Goal: Transaction & Acquisition: Download file/media

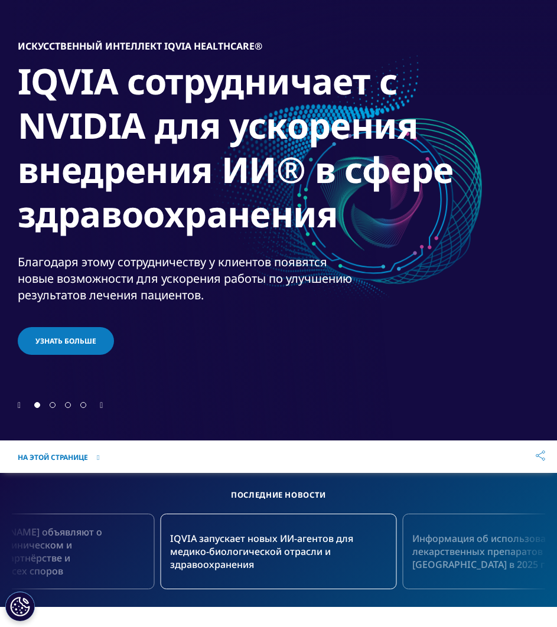
scroll to position [118, 0]
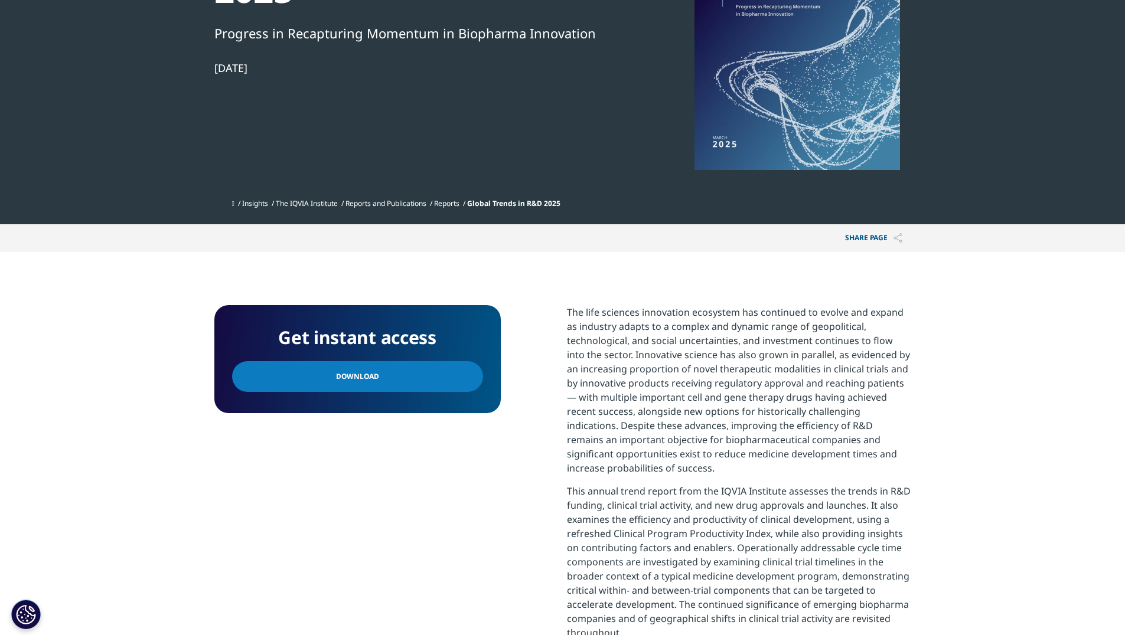
scroll to position [59, 0]
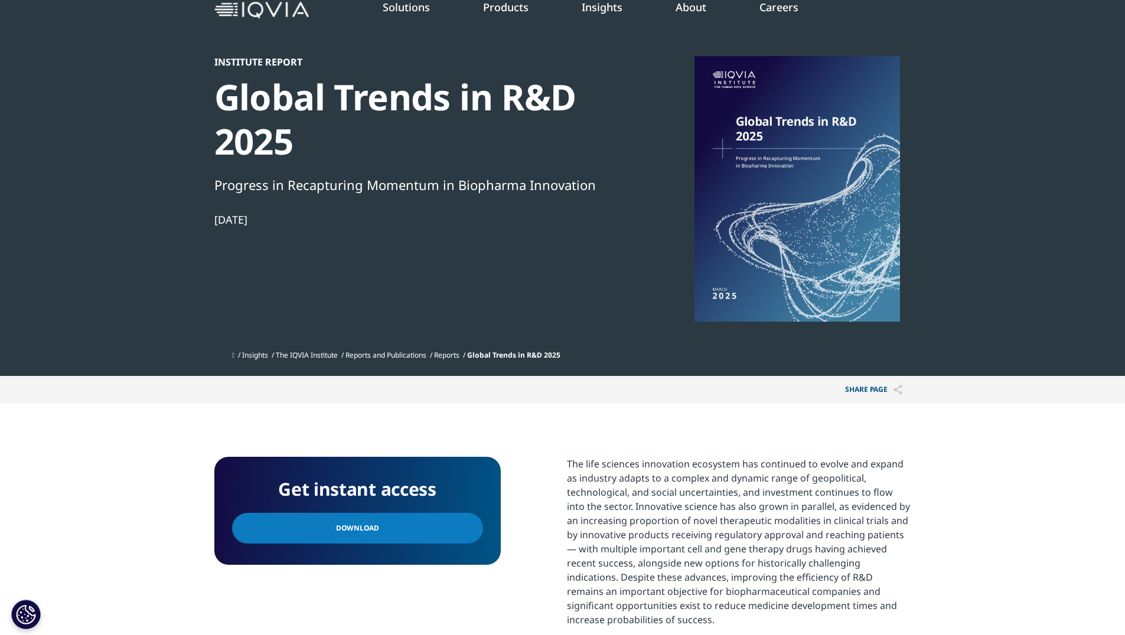
click at [760, 156] on div at bounding box center [797, 189] width 228 height 266
click at [380, 523] on link "Download" at bounding box center [357, 528] width 251 height 31
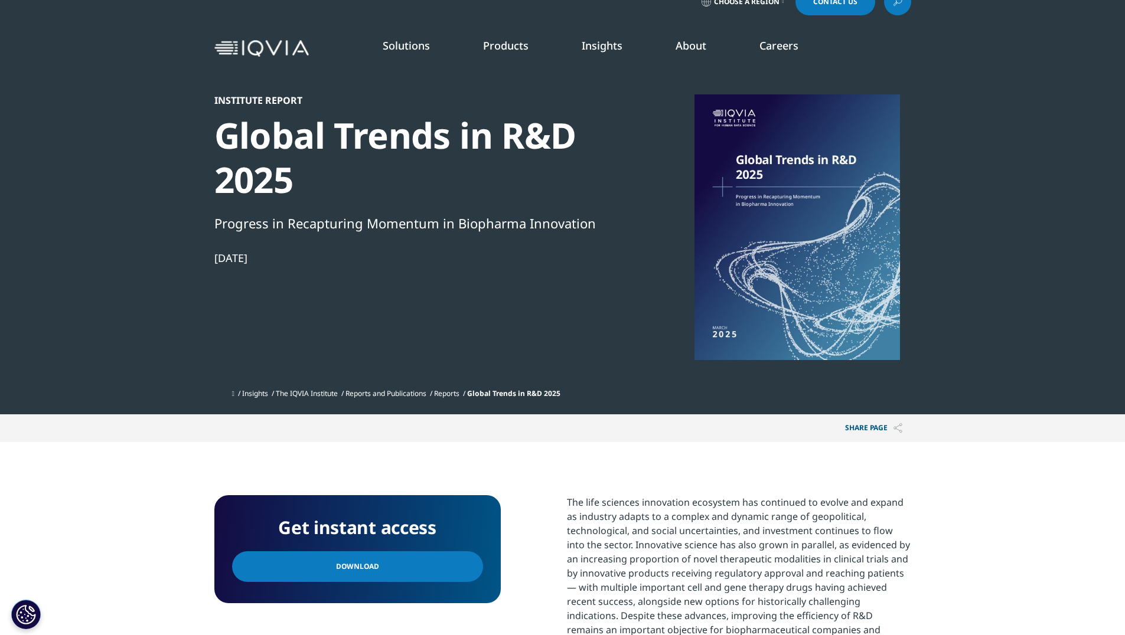
scroll to position [0, 0]
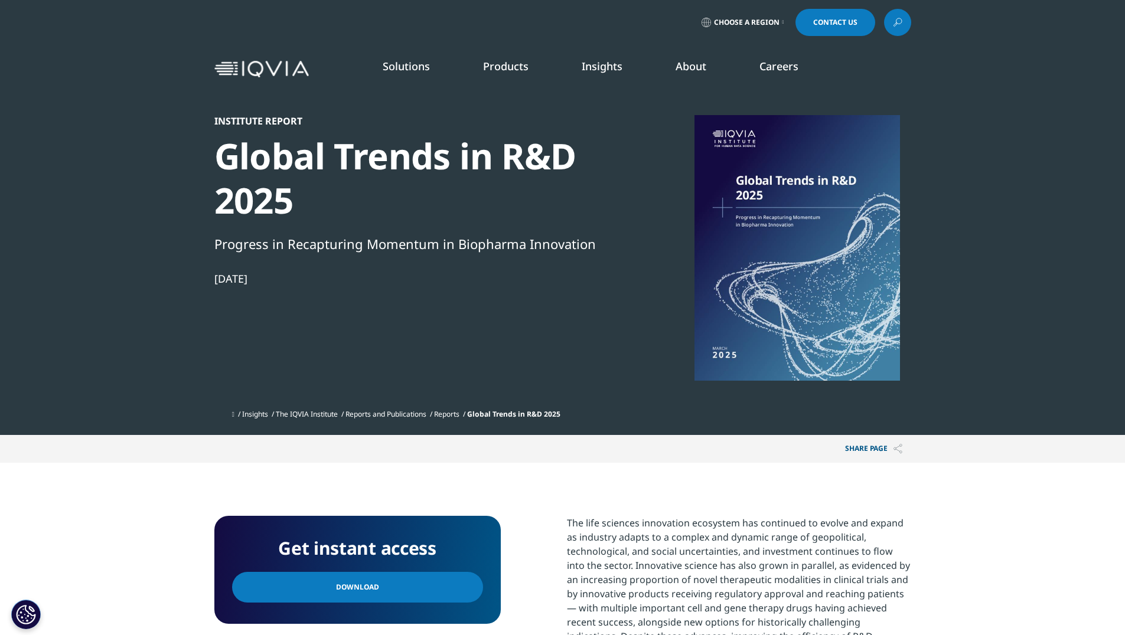
click at [327, 216] on link "SEE LATEST REPORTS" at bounding box center [401, 215] width 234 height 10
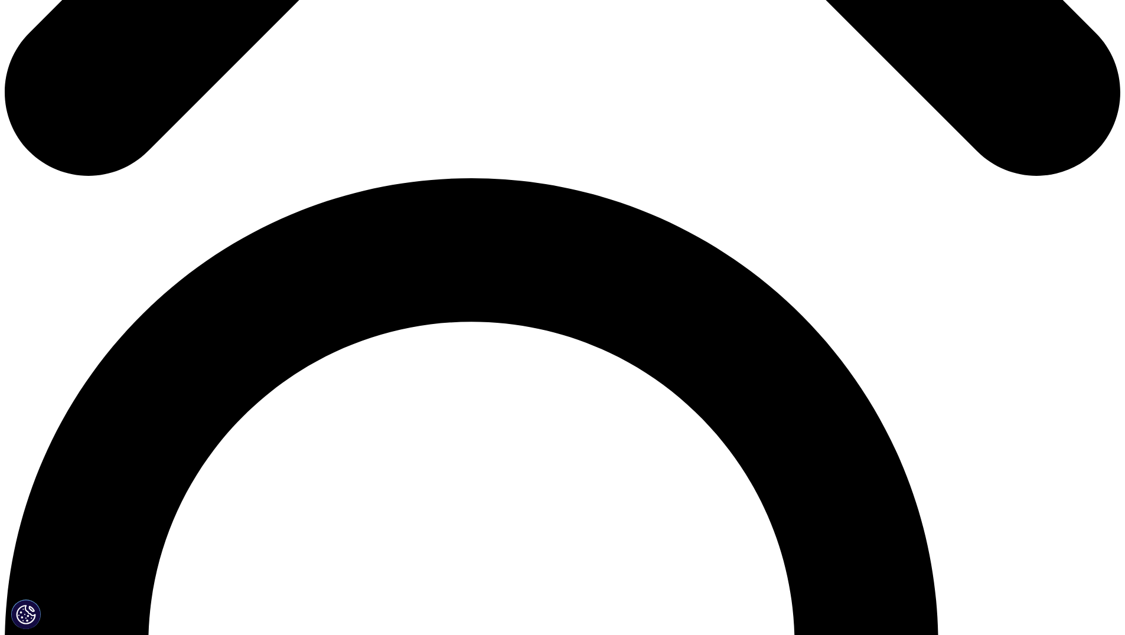
scroll to position [1063, 0]
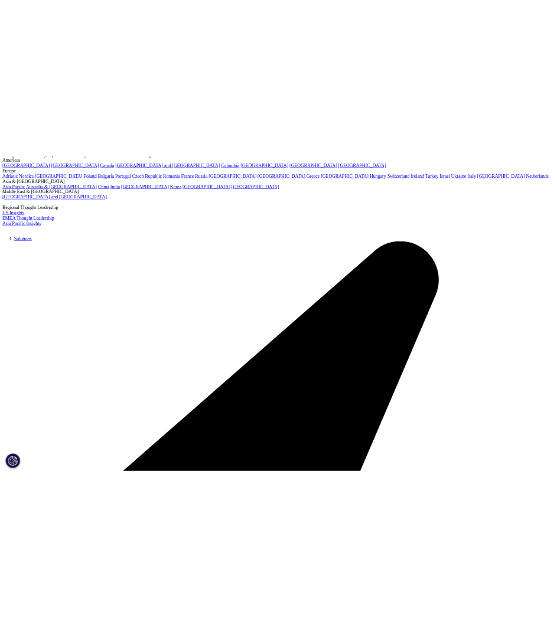
scroll to position [354, 0]
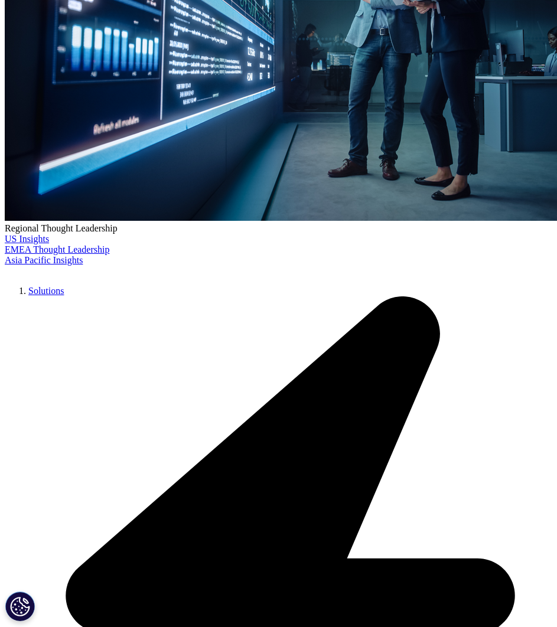
scroll to position [589, 521]
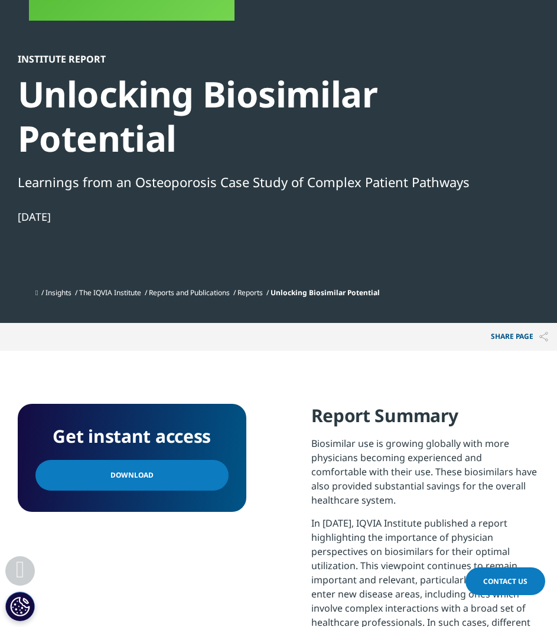
scroll to position [354, 0]
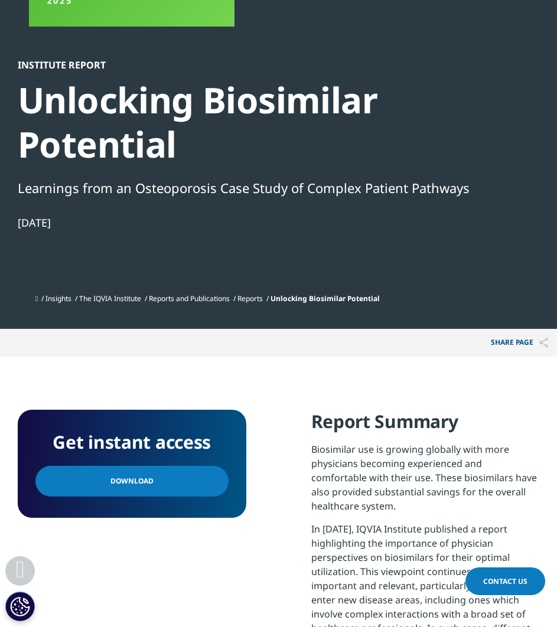
click at [169, 480] on link "Download" at bounding box center [131, 481] width 193 height 31
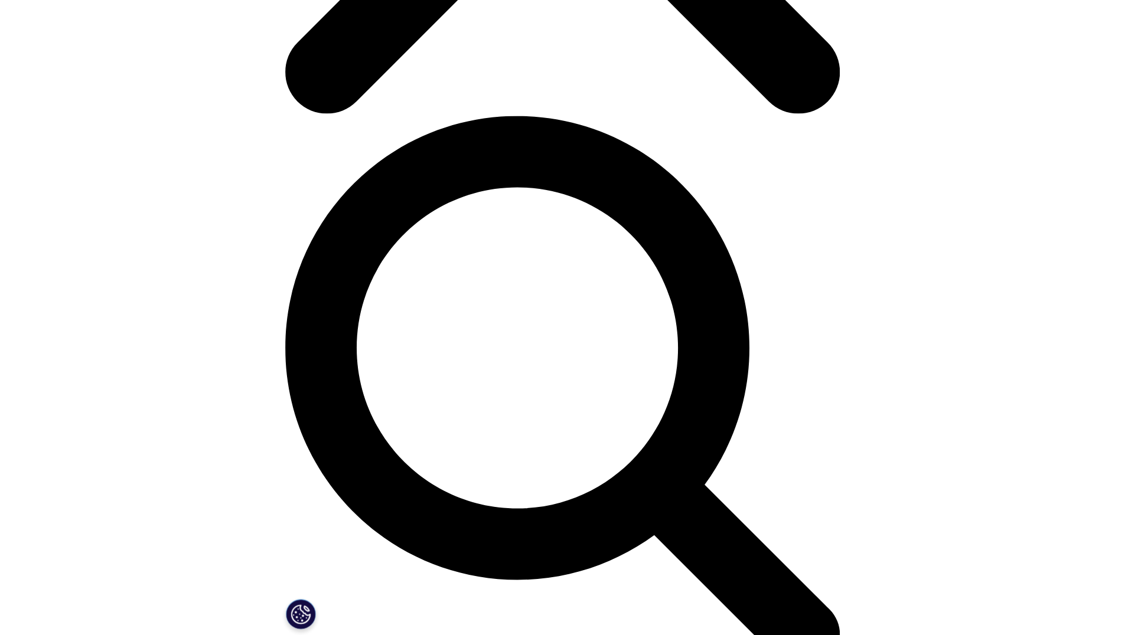
scroll to position [472, 0]
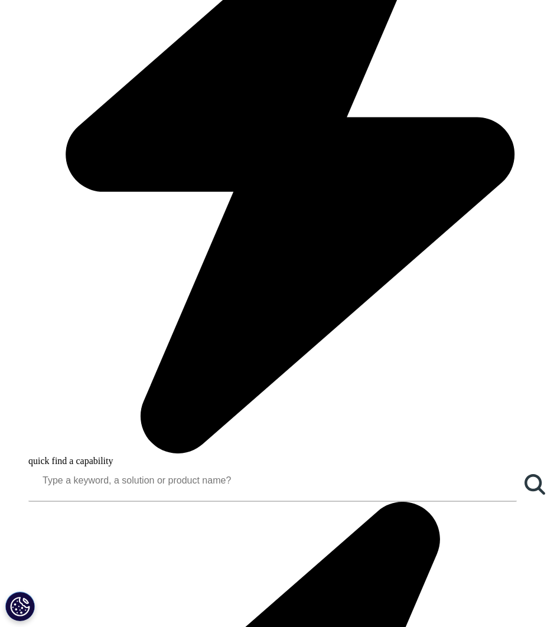
scroll to position [514, 521]
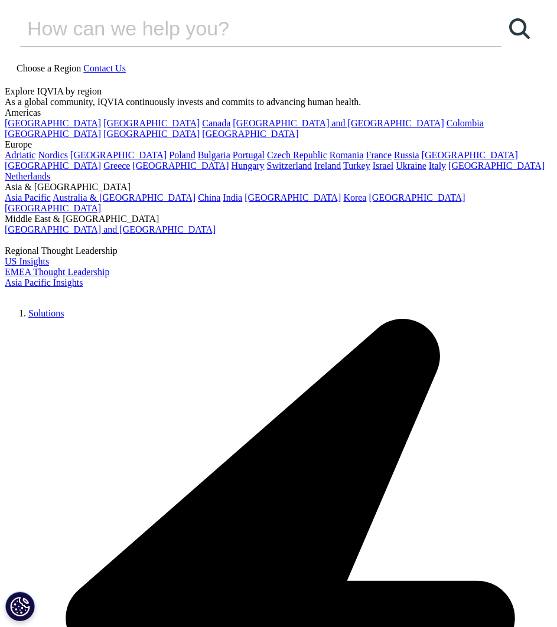
scroll to position [415, 521]
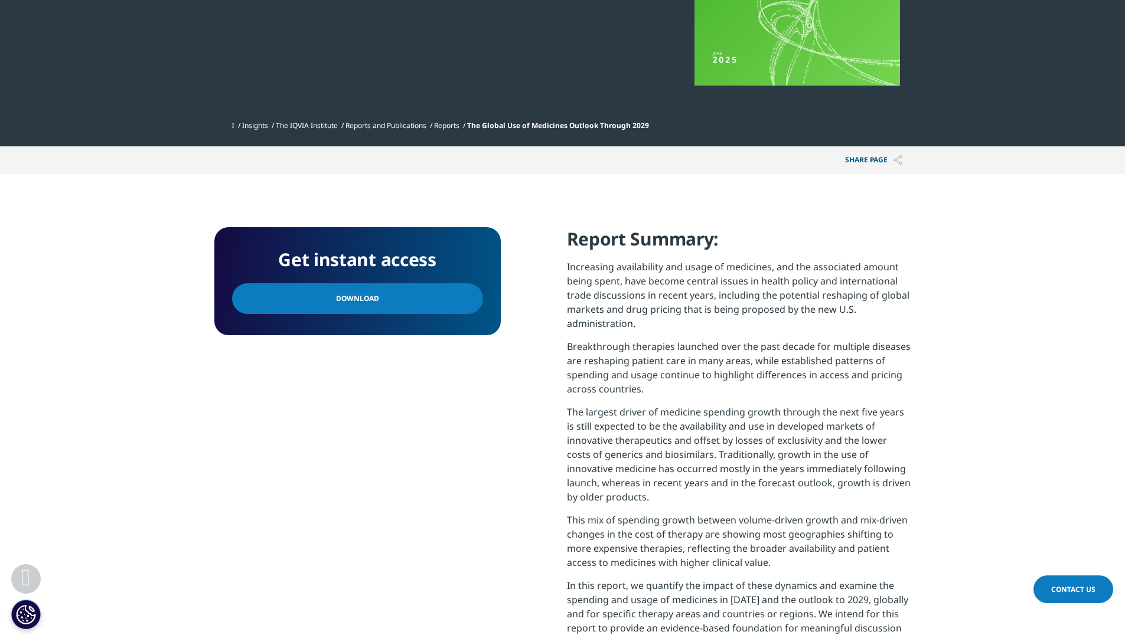
click at [439, 304] on link "Download" at bounding box center [357, 298] width 251 height 31
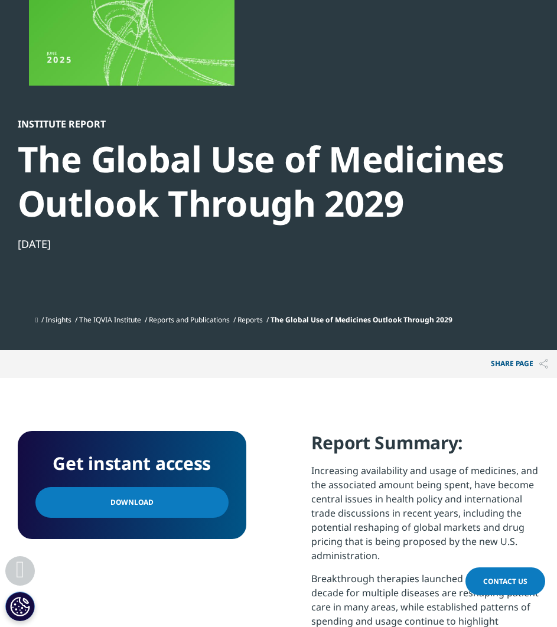
scroll to position [631, 521]
